Goal: Navigation & Orientation: Find specific page/section

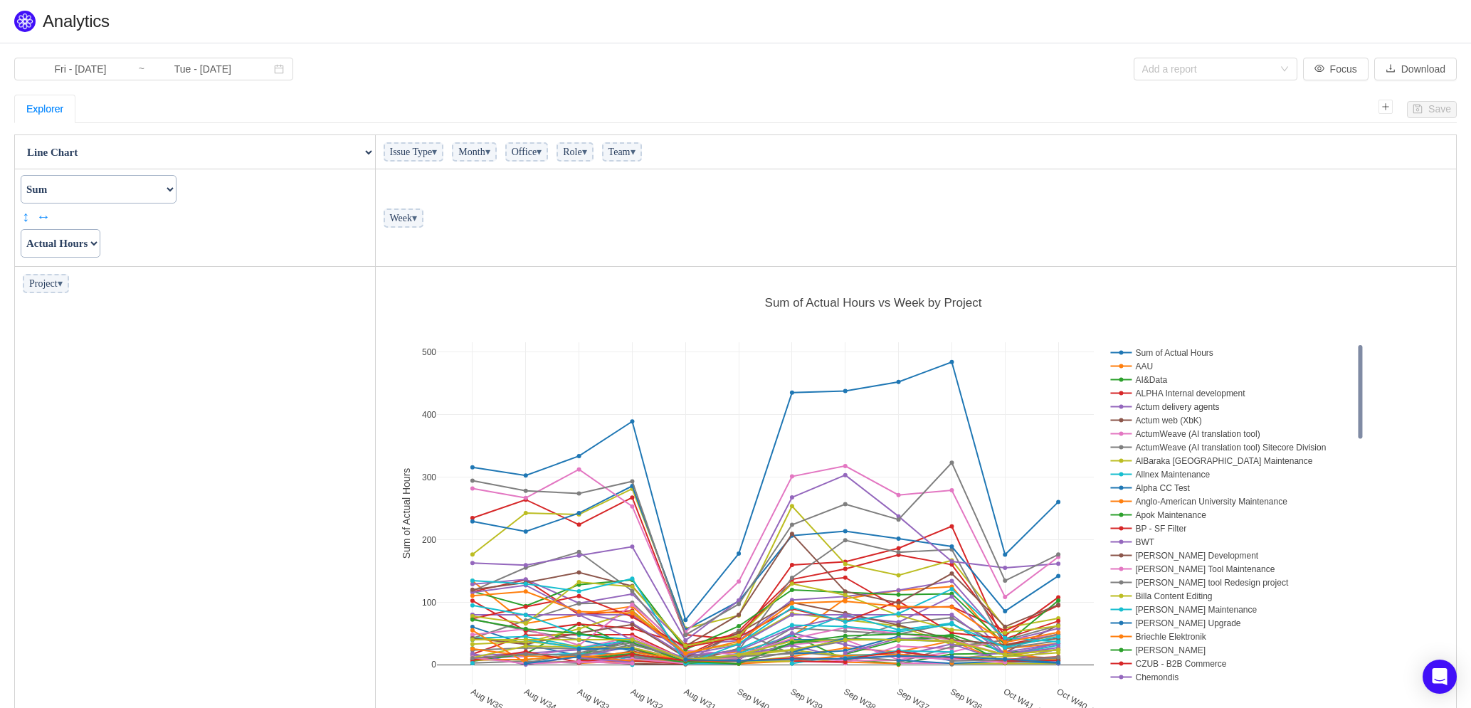
scroll to position [470, 1072]
